Goal: Information Seeking & Learning: Learn about a topic

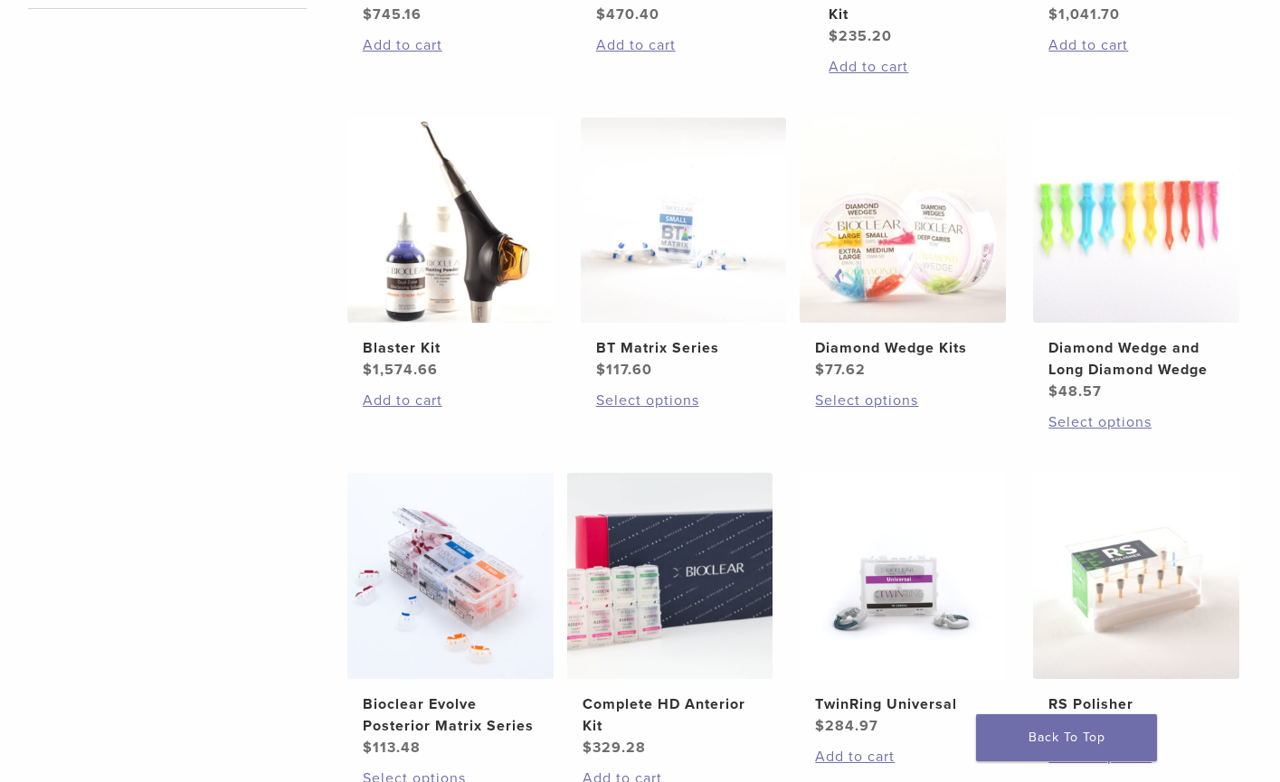
scroll to position [584, 0]
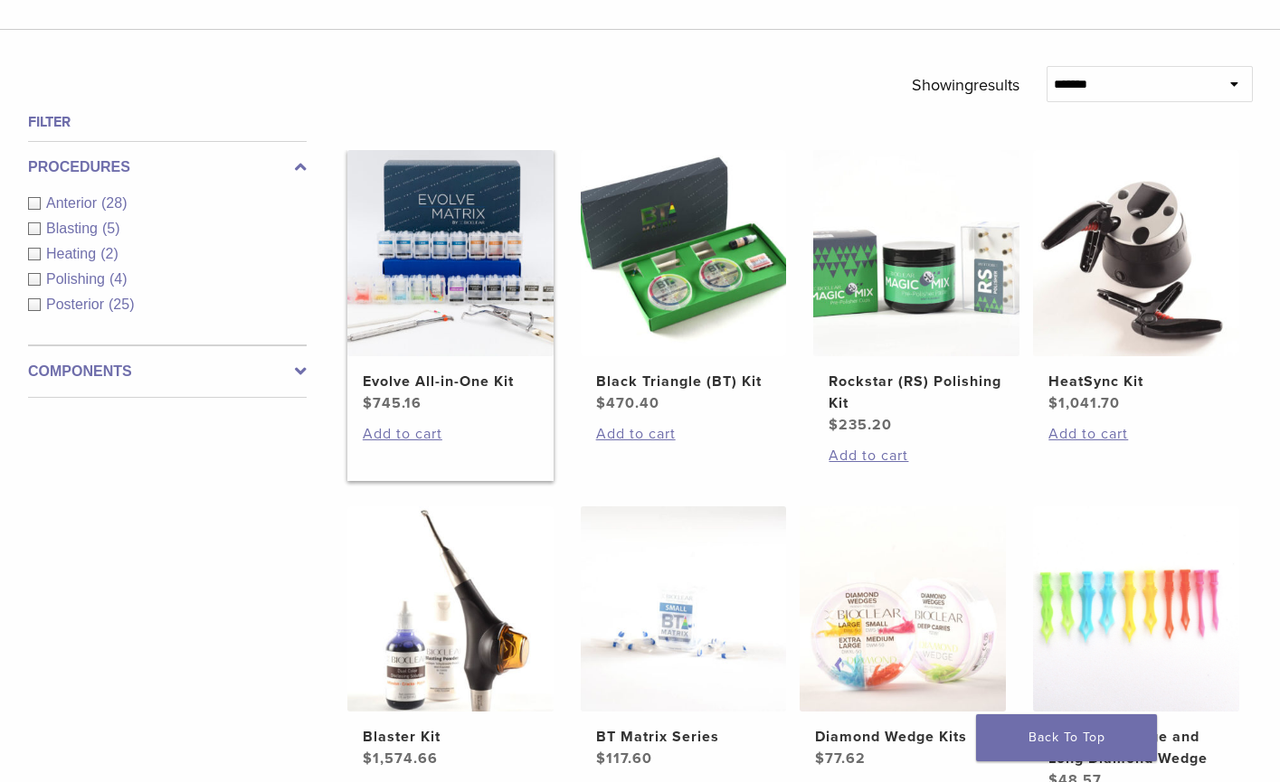
click at [463, 384] on h2 "Evolve All-in-One Kit" at bounding box center [450, 382] width 175 height 22
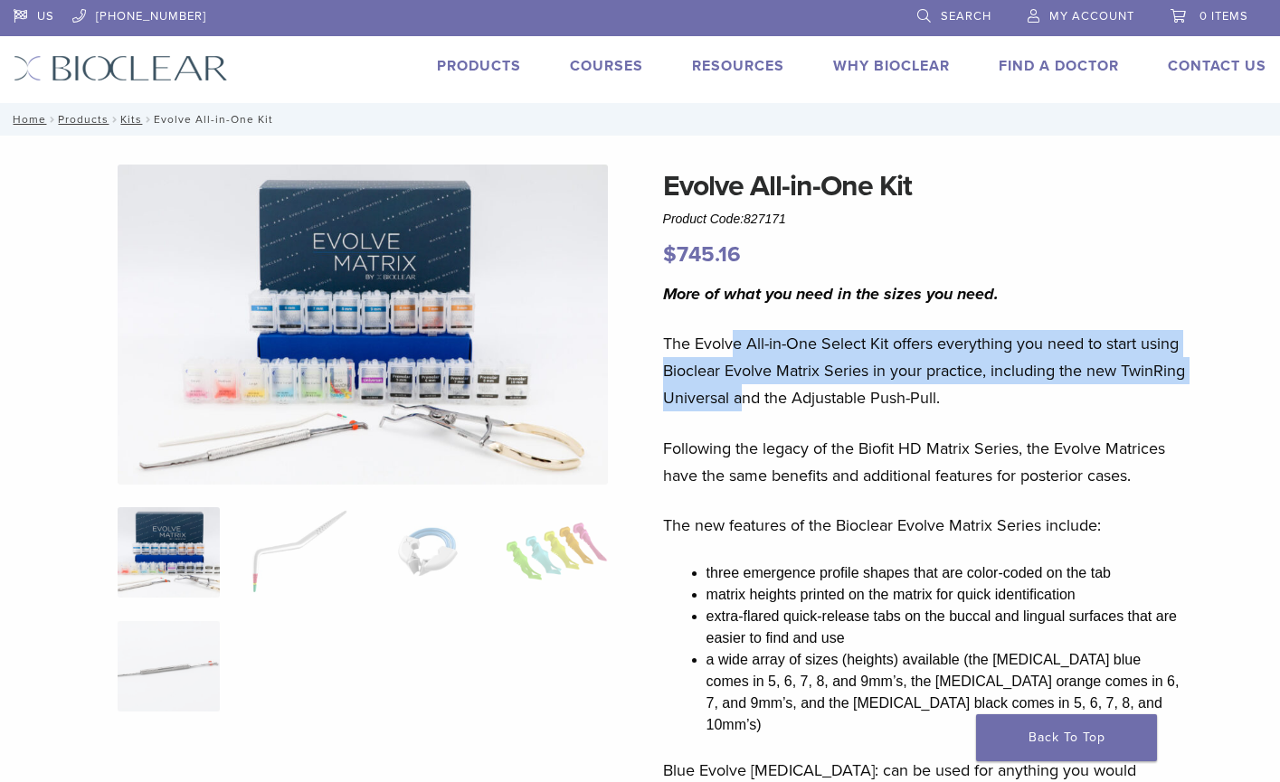
drag, startPoint x: 737, startPoint y: 342, endPoint x: 810, endPoint y: 401, distance: 93.9
click at [810, 401] on p "The Evolve All-in-One Select Kit offers everything you need to start using Bioc…" at bounding box center [924, 370] width 522 height 81
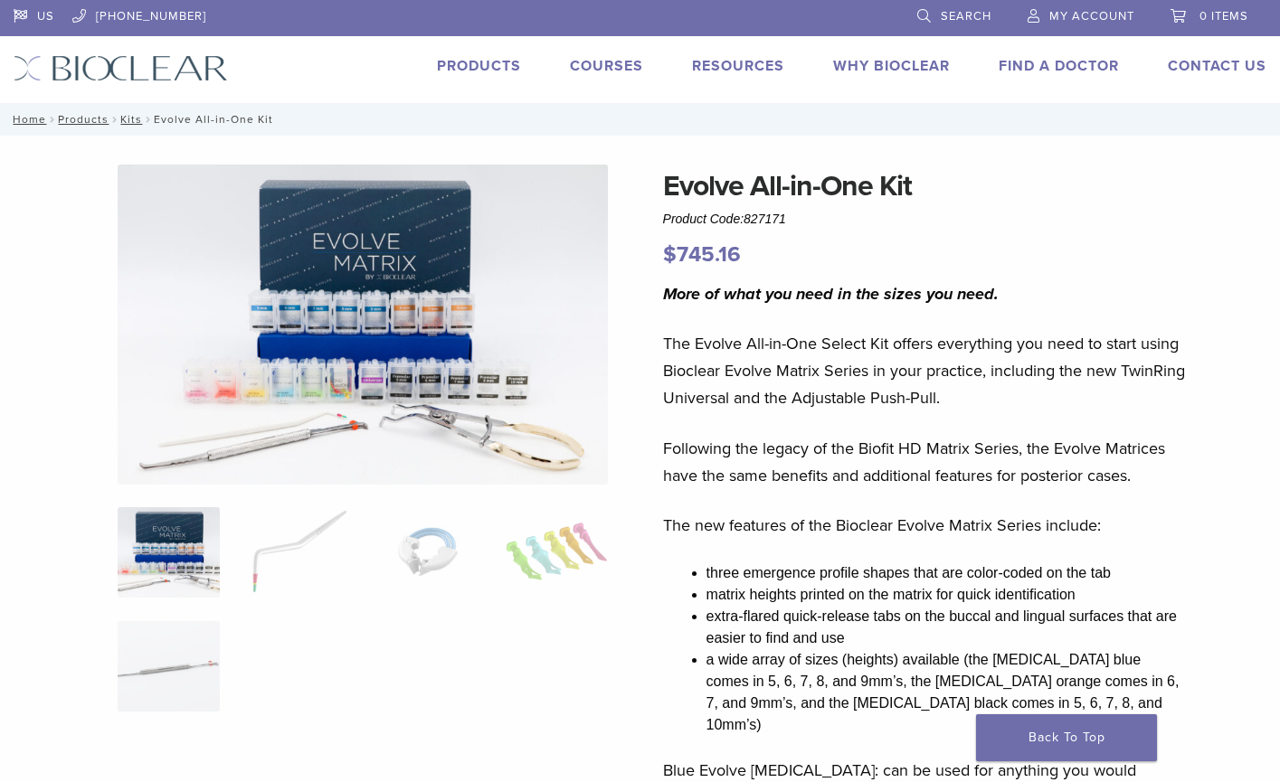
drag, startPoint x: 930, startPoint y: 406, endPoint x: 979, endPoint y: 399, distance: 49.4
click at [938, 406] on p "The Evolve All-in-One Select Kit offers everything you need to start using Bioc…" at bounding box center [924, 370] width 522 height 81
drag, startPoint x: 987, startPoint y: 396, endPoint x: 752, endPoint y: 408, distance: 235.4
click at [752, 408] on p "The Evolve All-in-One Select Kit offers everything you need to start using Bioc…" at bounding box center [924, 370] width 522 height 81
drag, startPoint x: 800, startPoint y: 406, endPoint x: 855, endPoint y: 411, distance: 55.4
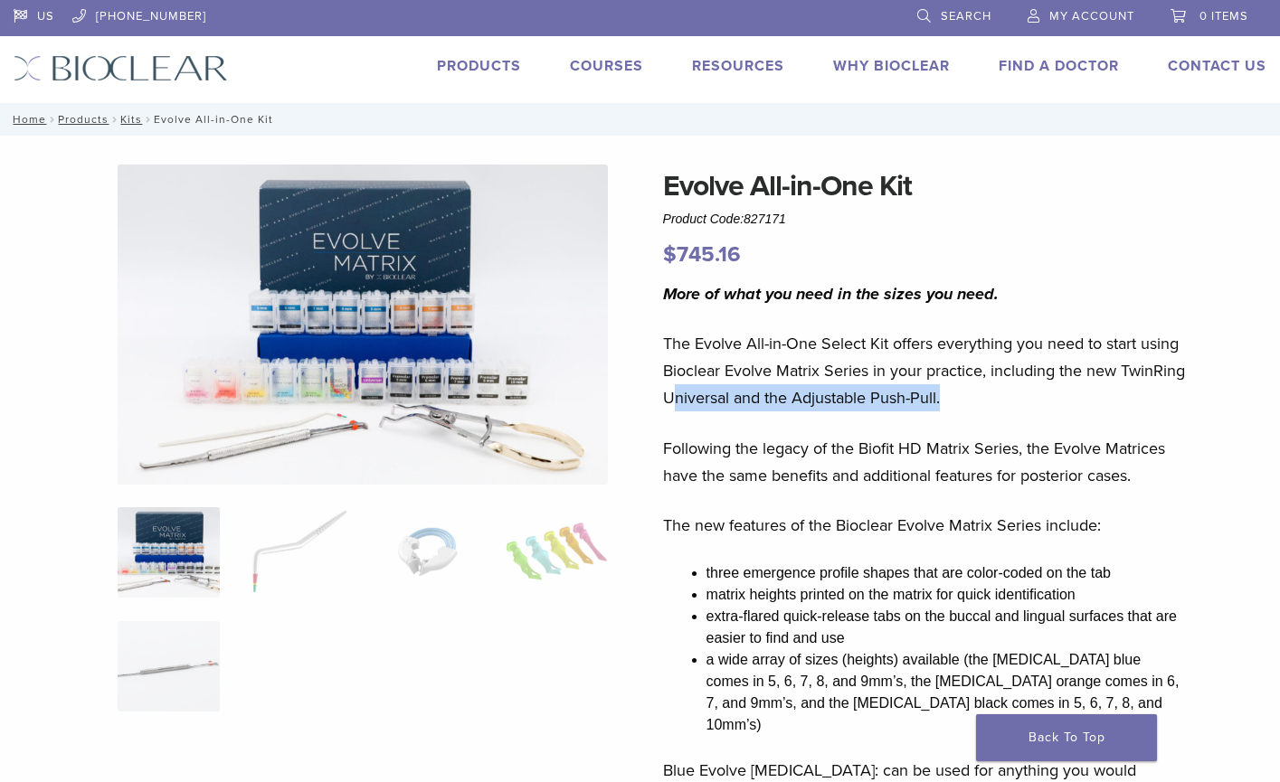
click at [855, 411] on p "The Evolve All-in-One Select Kit offers everything you need to start using Bioc…" at bounding box center [924, 370] width 522 height 81
click at [903, 427] on div "More of what you need in the sizes you need. The Evolve All-in-One Select Kit o…" at bounding box center [924, 765] width 522 height 971
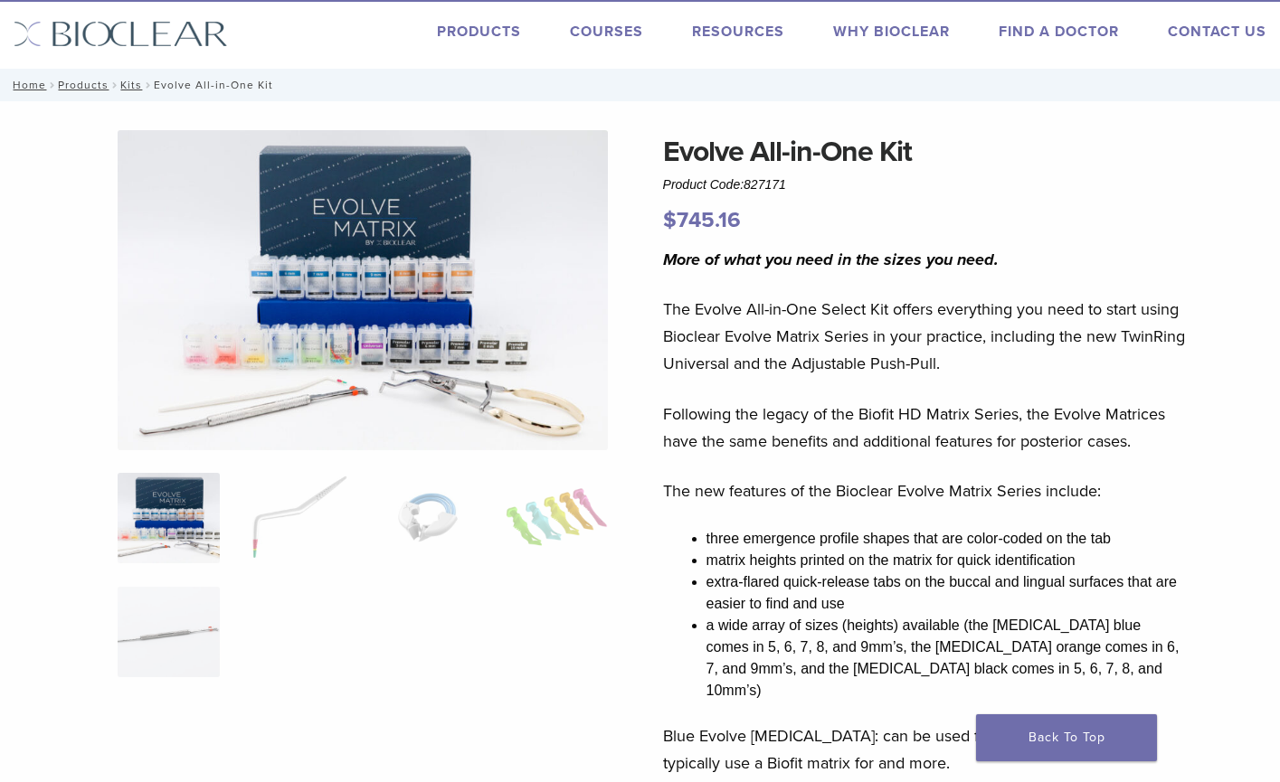
click at [1015, 490] on p "The new features of the Bioclear Evolve Matrix Series include:" at bounding box center [924, 490] width 522 height 27
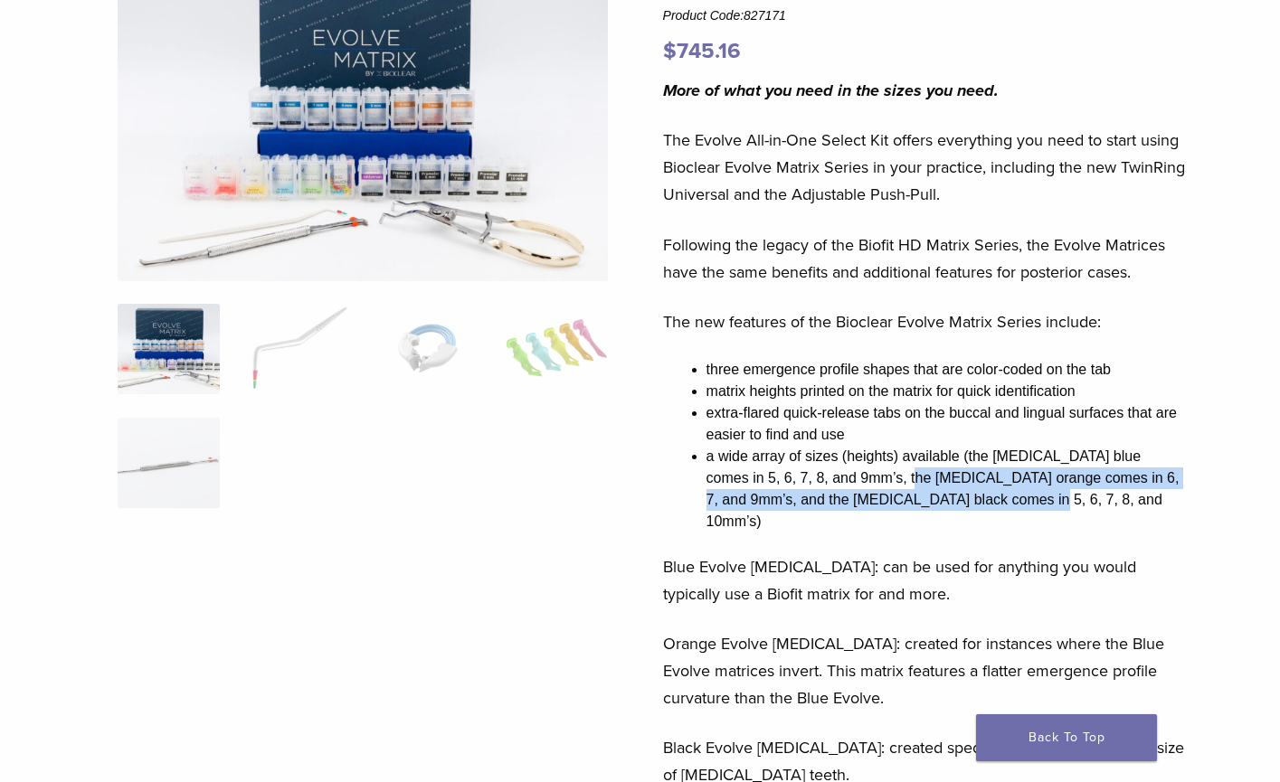
drag, startPoint x: 1026, startPoint y: 495, endPoint x: 1044, endPoint y: 502, distance: 19.5
click at [1044, 502] on li "a wide array of sizes (heights) available (the [MEDICAL_DATA] blue comes in 5, …" at bounding box center [945, 489] width 478 height 87
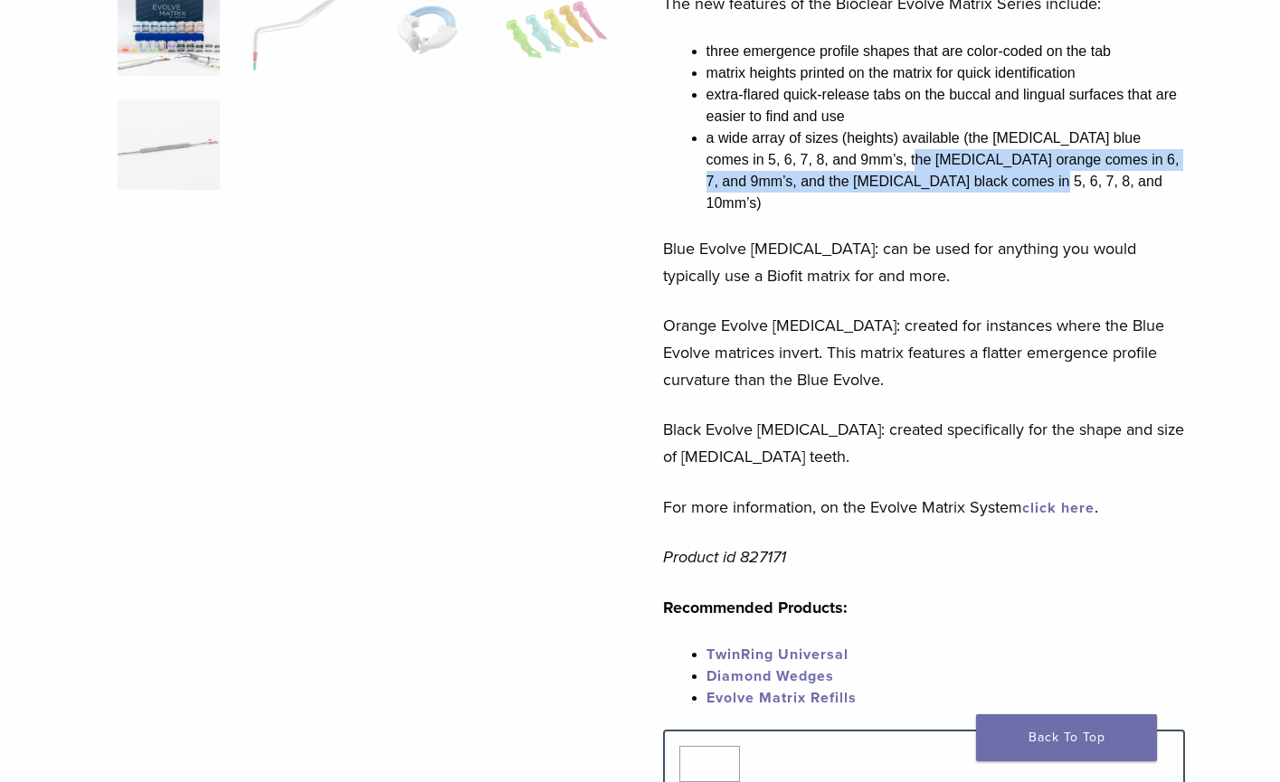
scroll to position [0, 0]
